Goal: Transaction & Acquisition: Purchase product/service

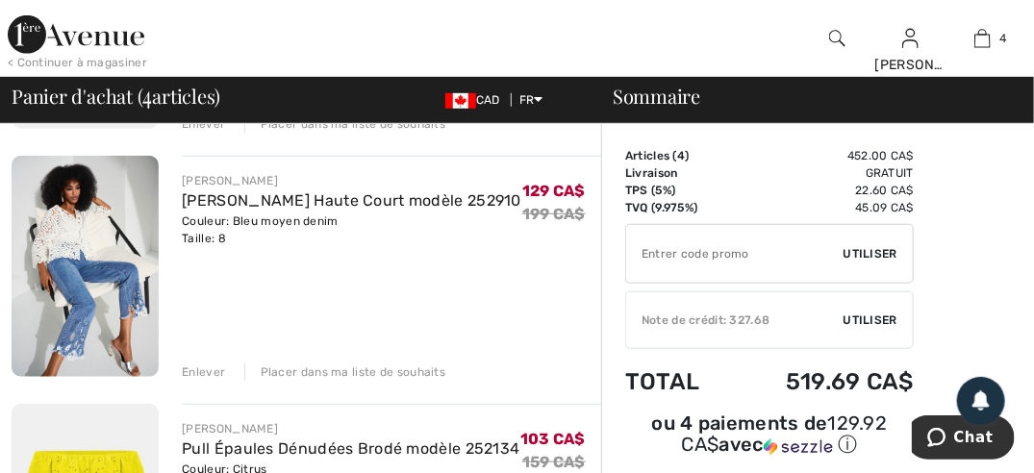
scroll to position [385, 0]
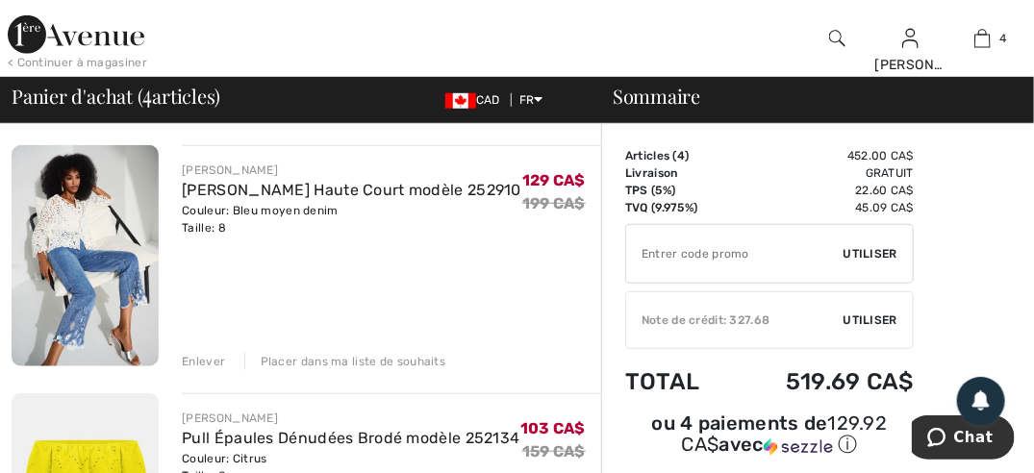
click at [202, 362] on div "Enlever" at bounding box center [203, 361] width 43 height 17
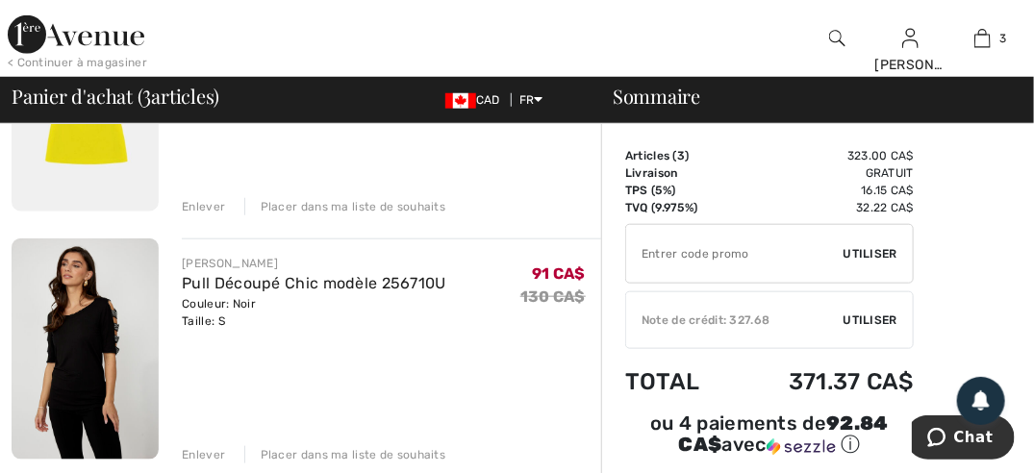
scroll to position [673, 0]
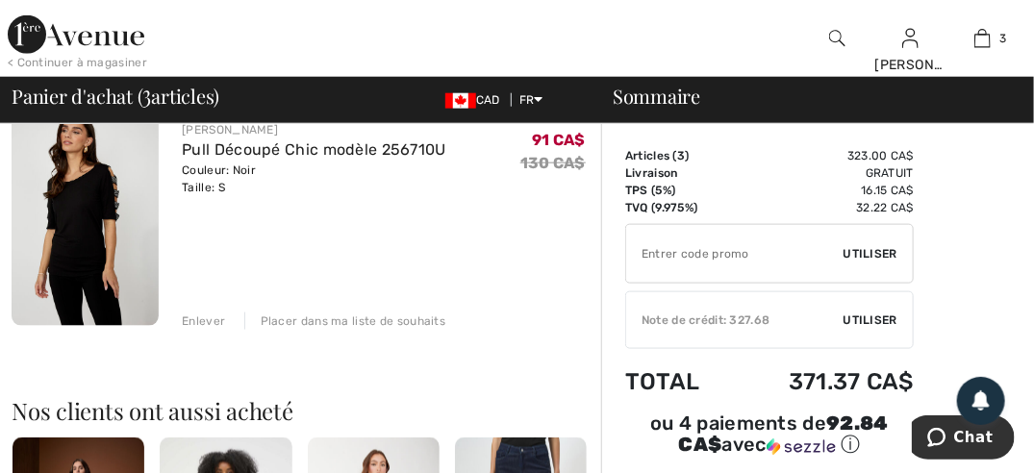
click at [200, 322] on div "Enlever" at bounding box center [203, 321] width 43 height 17
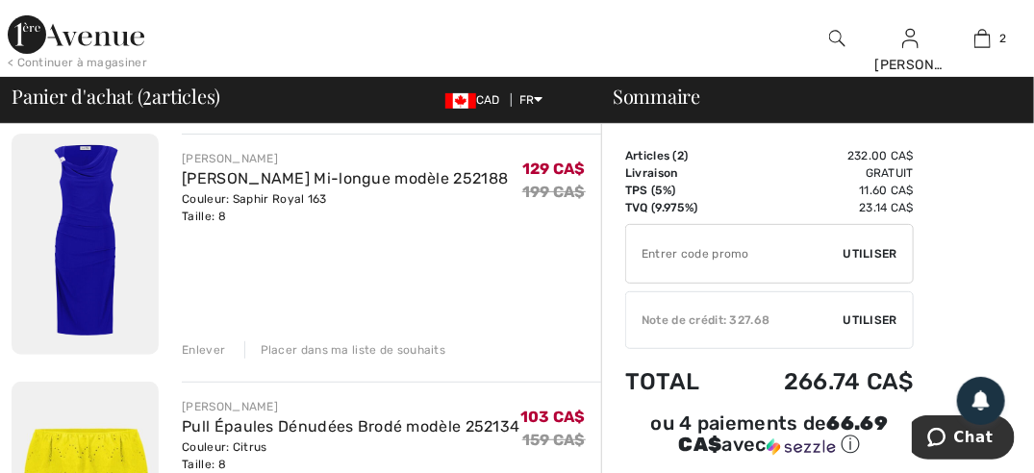
scroll to position [119, 0]
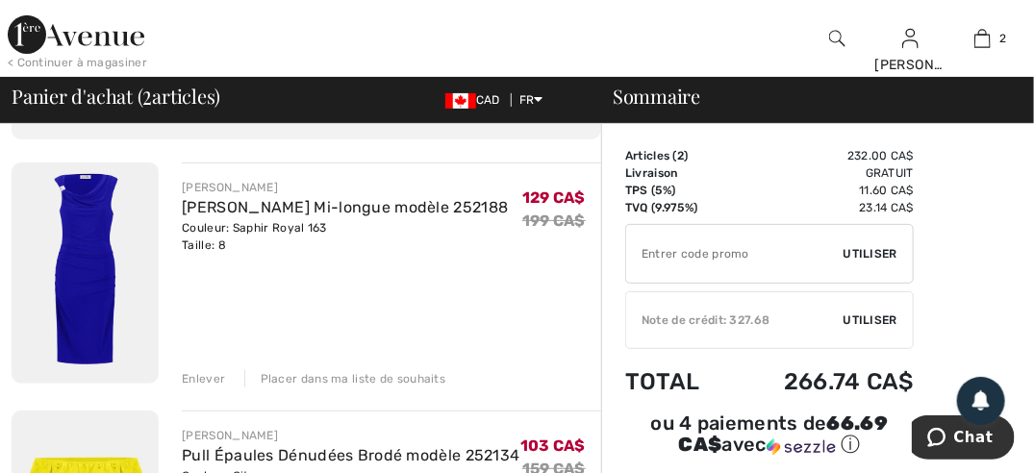
click at [89, 272] on img at bounding box center [85, 273] width 147 height 221
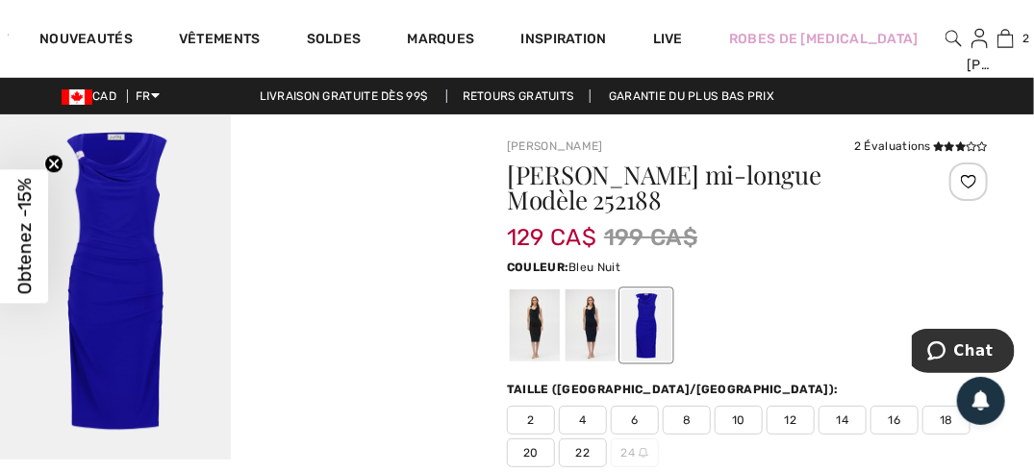
click at [589, 323] on div at bounding box center [591, 325] width 50 height 72
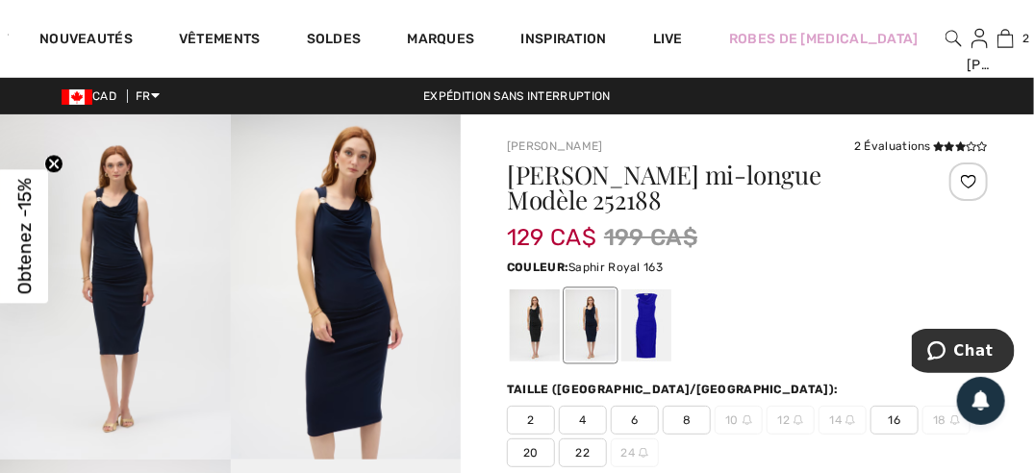
click at [646, 330] on div at bounding box center [646, 325] width 50 height 72
